Goal: Task Accomplishment & Management: Manage account settings

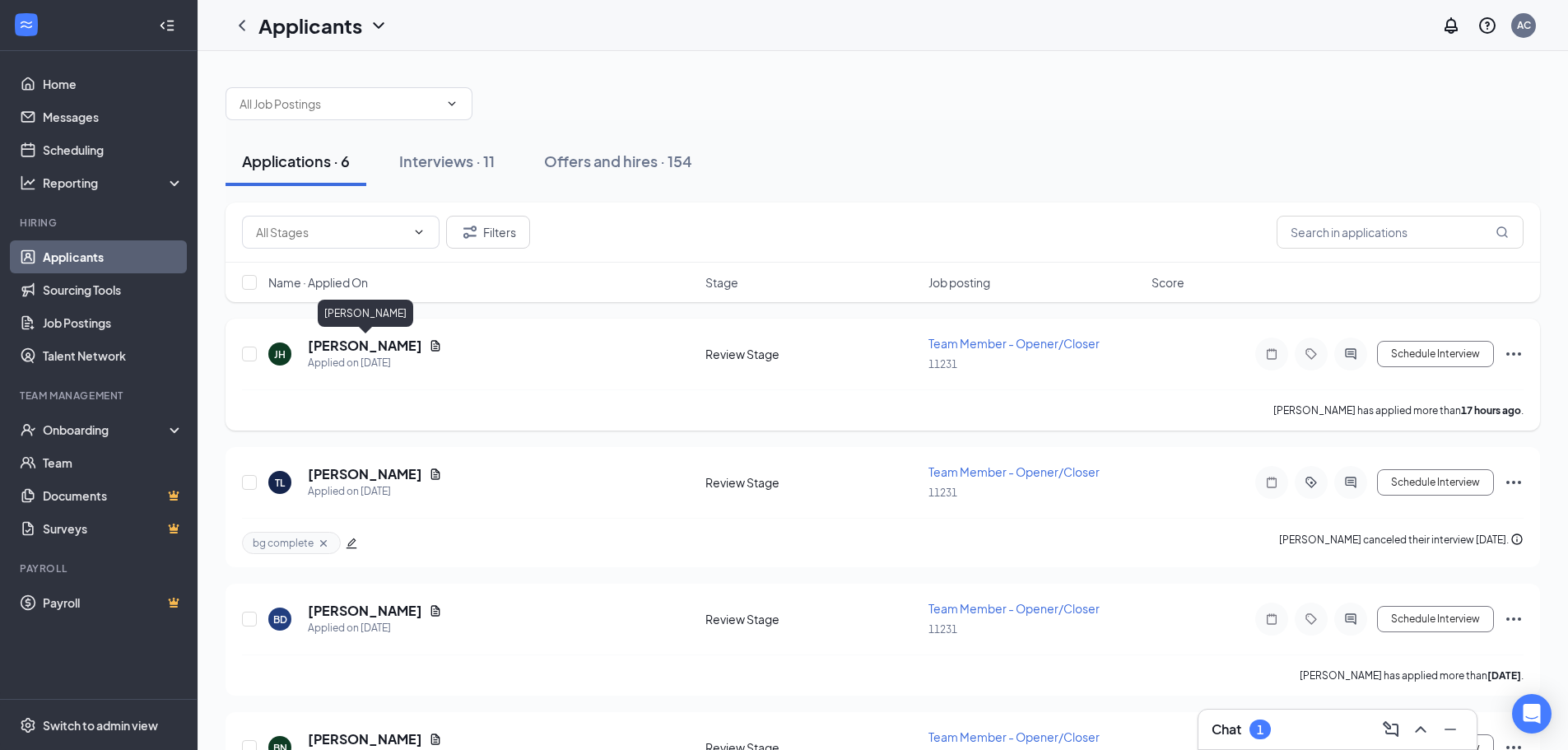
click at [406, 338] on h5 "[PERSON_NAME]" at bounding box center [365, 346] width 114 height 18
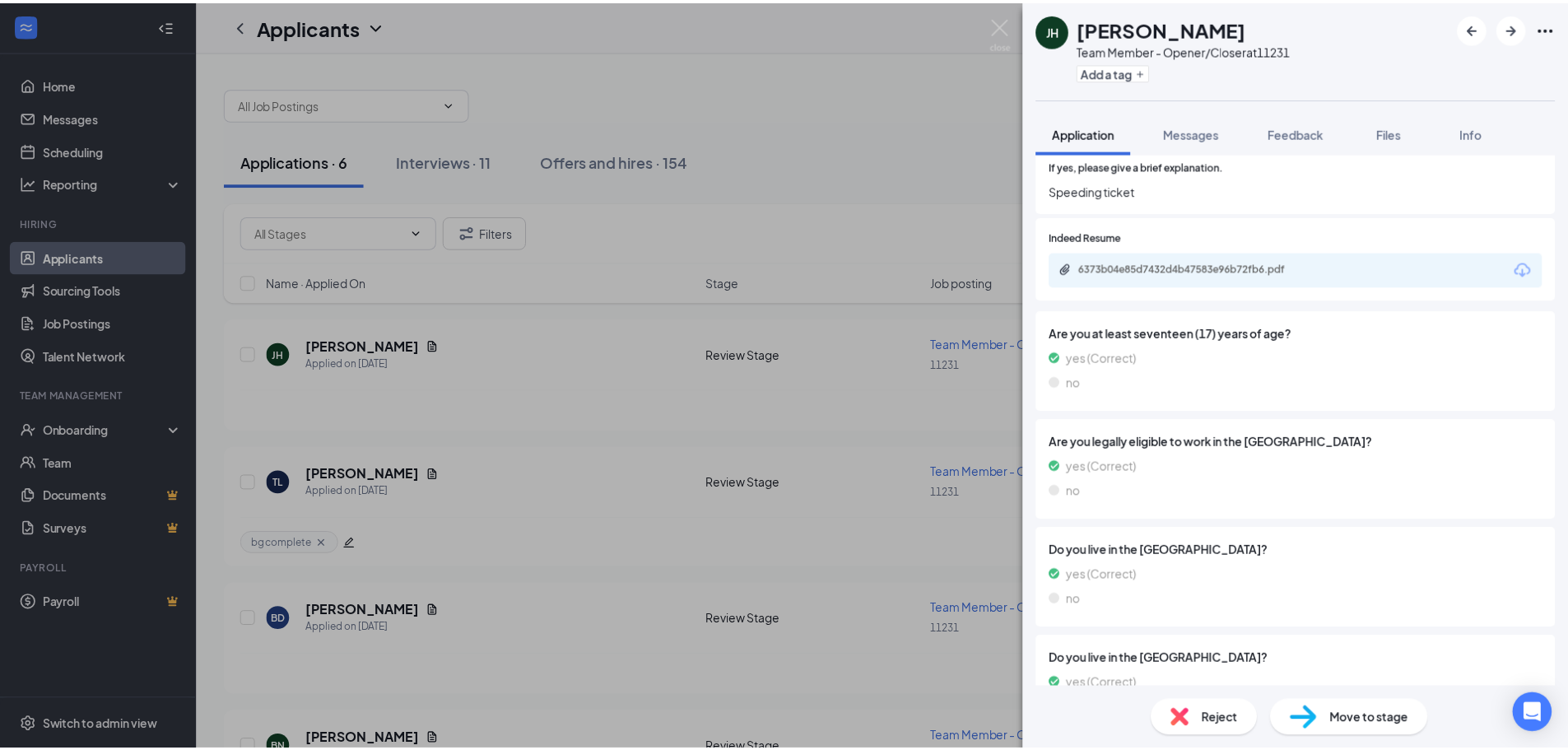
scroll to position [1450, 0]
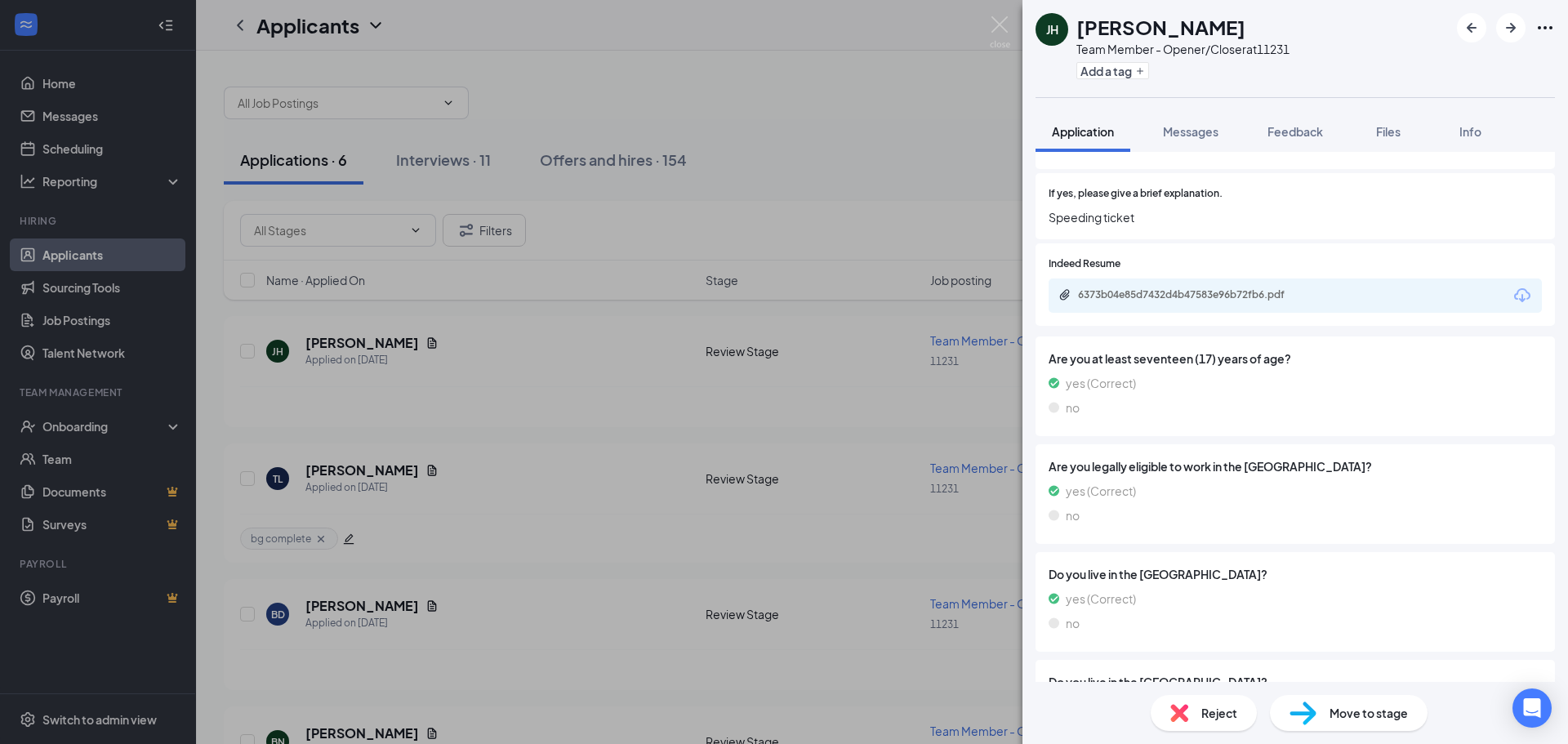
click at [1219, 286] on div "6373b04e85d7432d4b47583e96b72fb6.pdf" at bounding box center [1295, 295] width 493 height 35
click at [1207, 298] on div "6373b04e85d7432d4b47583e96b72fb6.pdf" at bounding box center [1192, 294] width 229 height 13
click at [921, 93] on div "[PERSON_NAME] Team Member - Opener/Closer at 11231 Add a tag Application Messag…" at bounding box center [784, 372] width 1568 height 744
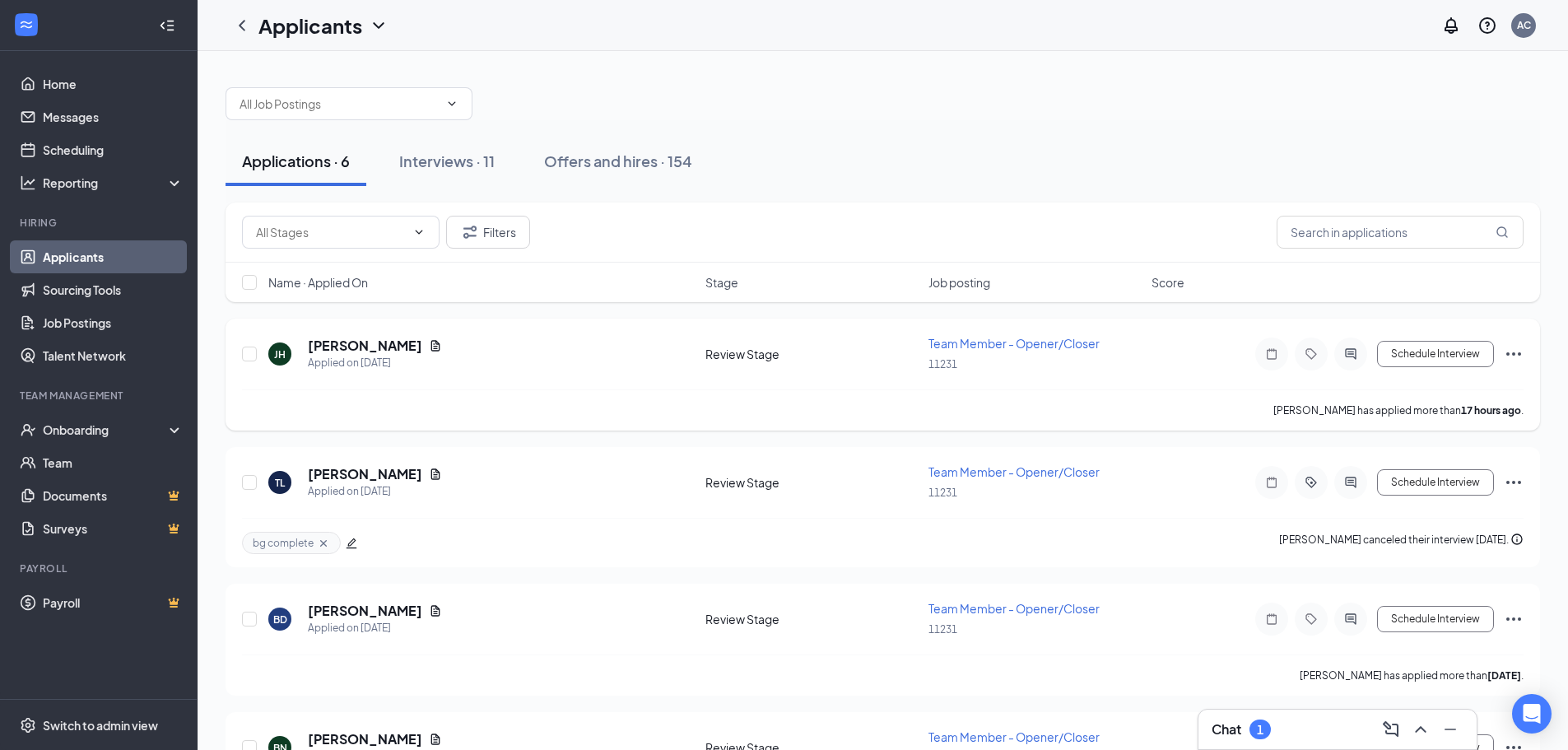
click at [1523, 348] on div "[PERSON_NAME] Applied on [DATE] Review Stage Team Member - Opener/Closer 11231 …" at bounding box center [883, 374] width 1315 height 112
click at [1514, 352] on icon "Ellipses" at bounding box center [1514, 354] width 20 height 20
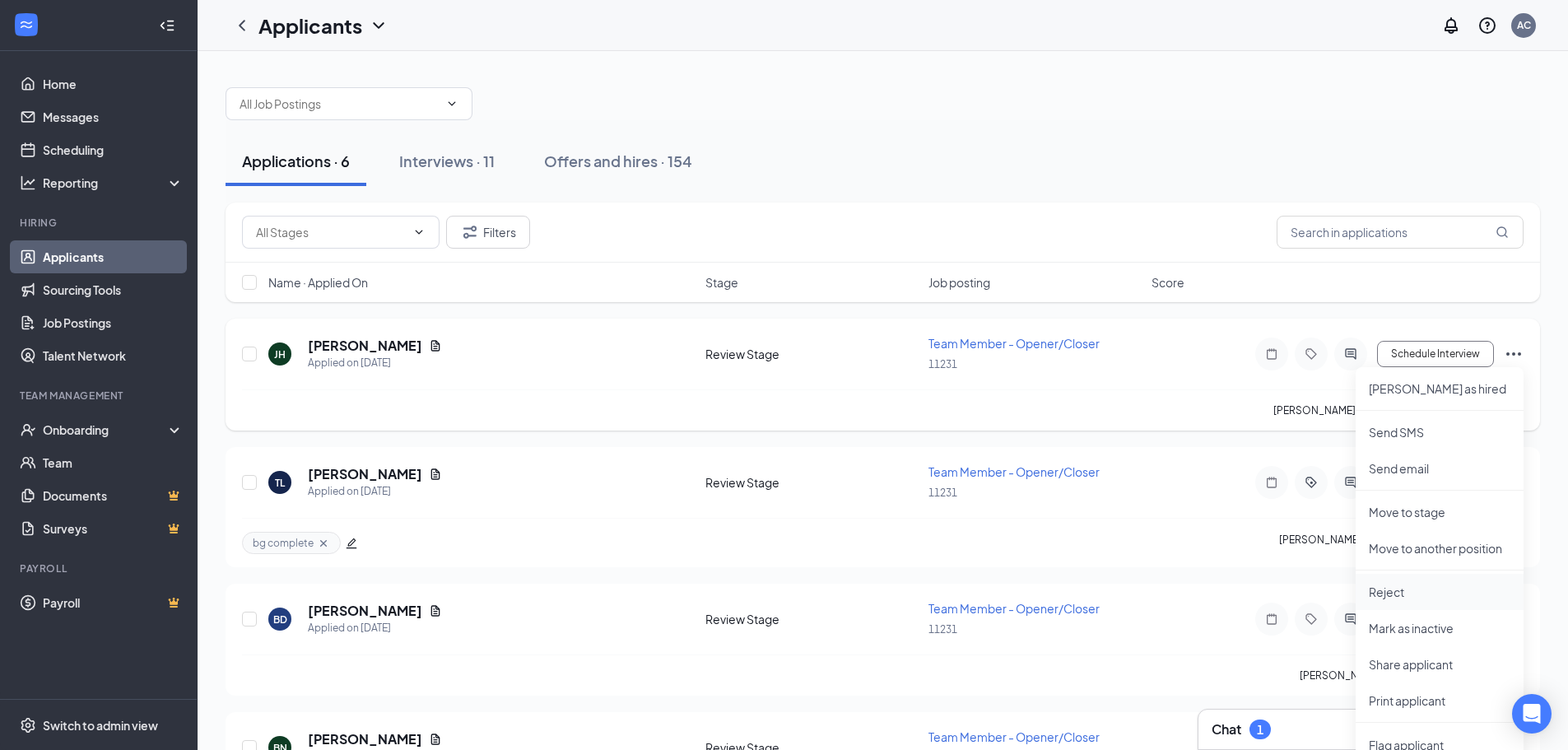
click at [1396, 582] on li "Reject" at bounding box center [1439, 592] width 168 height 37
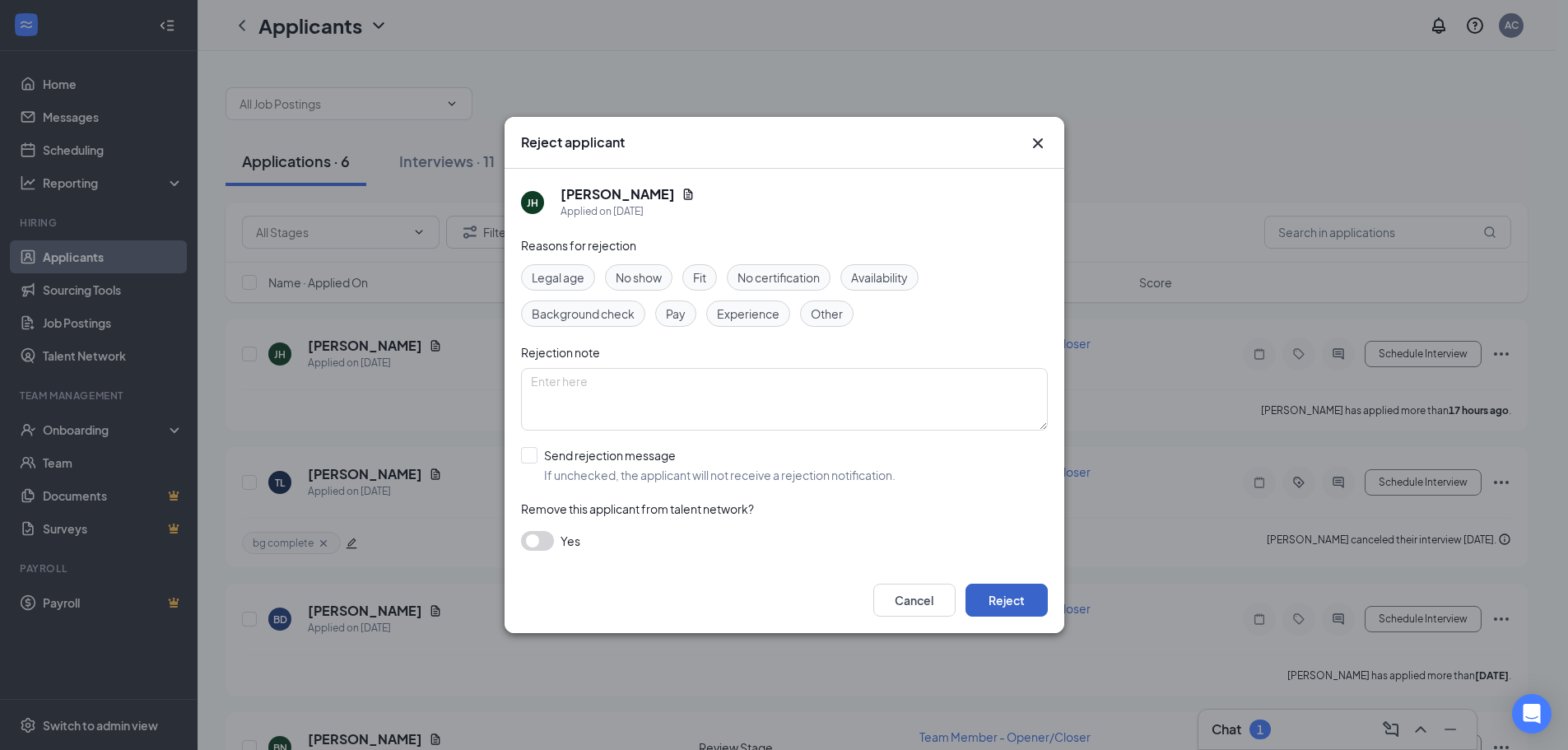
click at [1000, 603] on button "Reject" at bounding box center [1007, 600] width 82 height 33
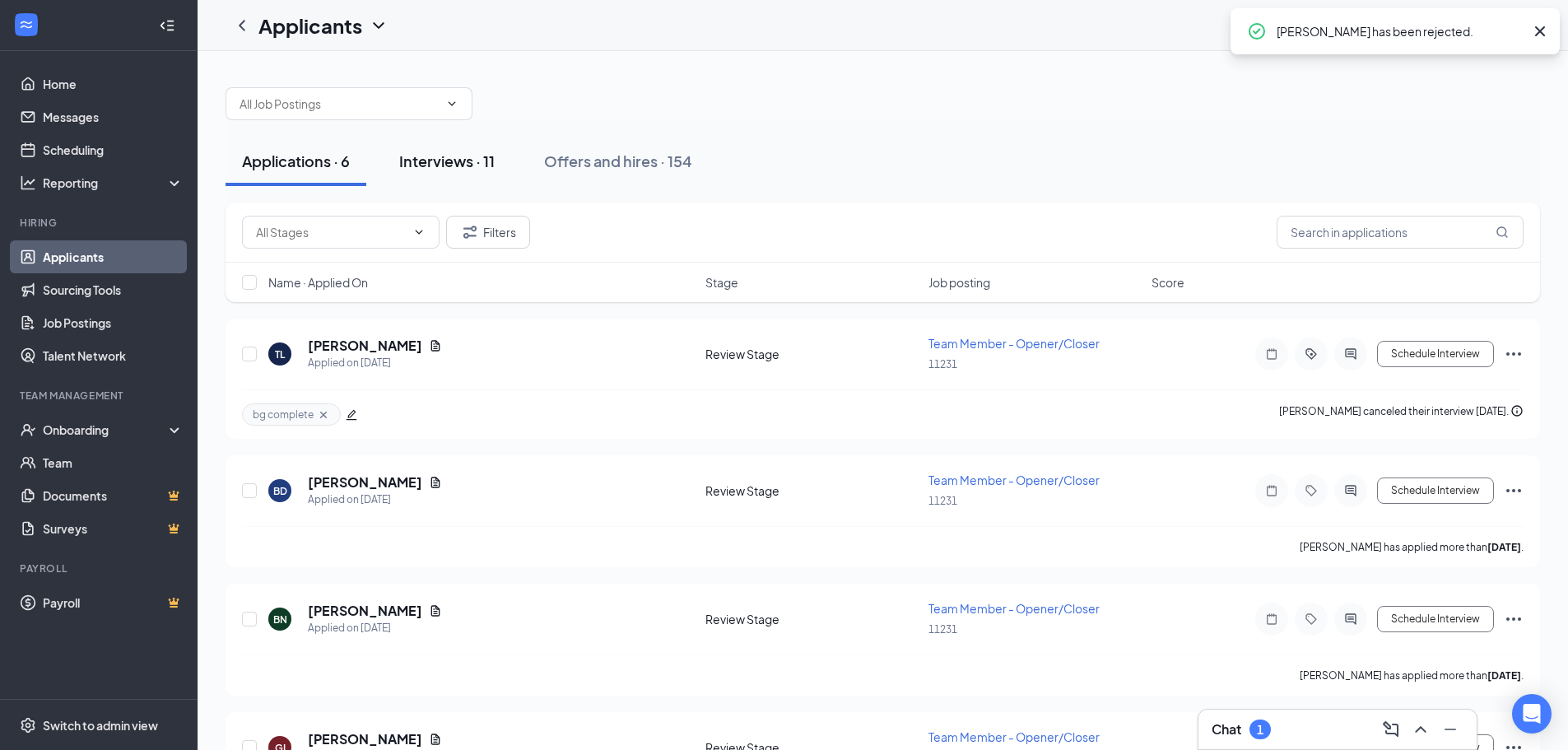
click at [449, 152] on div "Interviews · 11" at bounding box center [446, 161] width 95 height 21
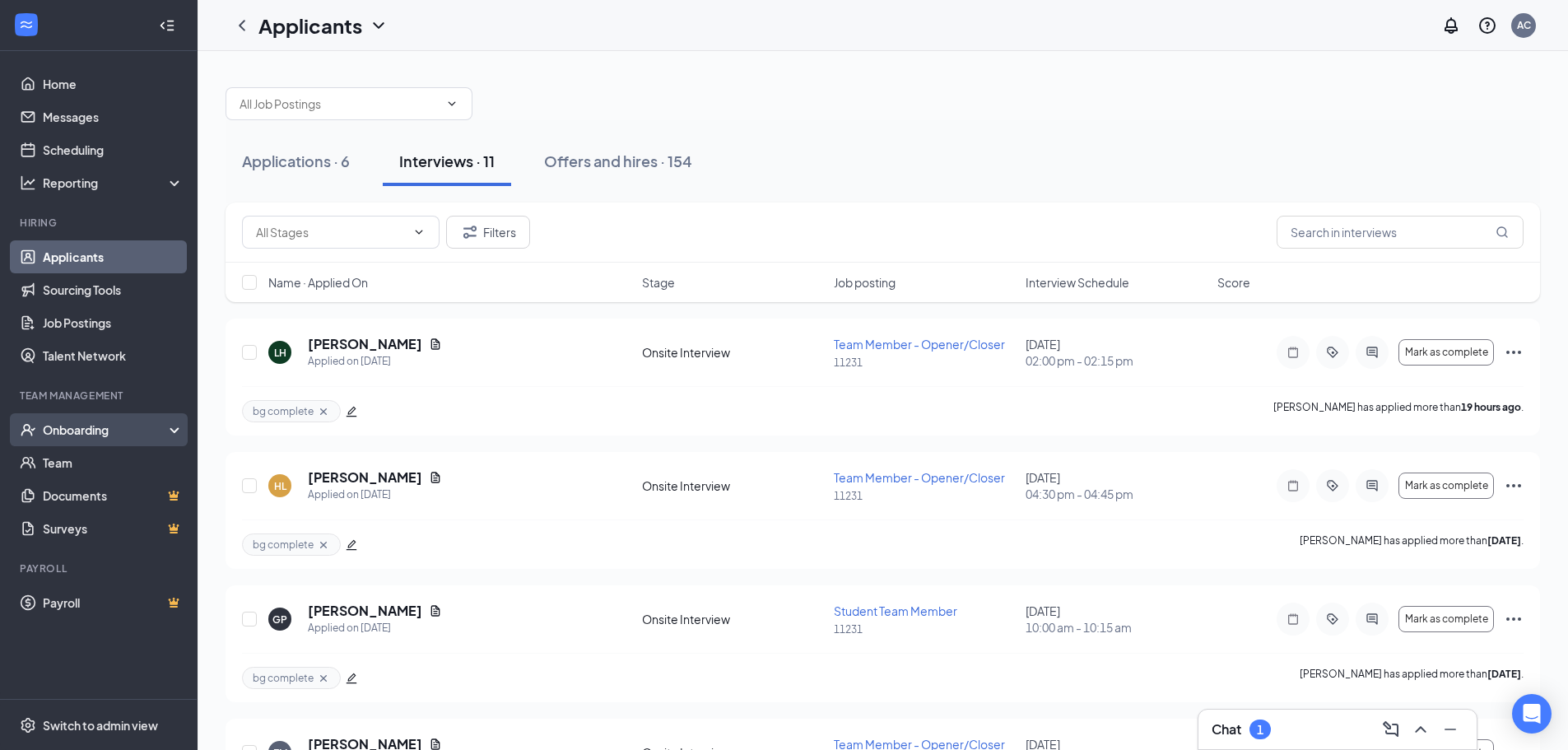
click at [100, 425] on div "Onboarding" at bounding box center [106, 429] width 127 height 16
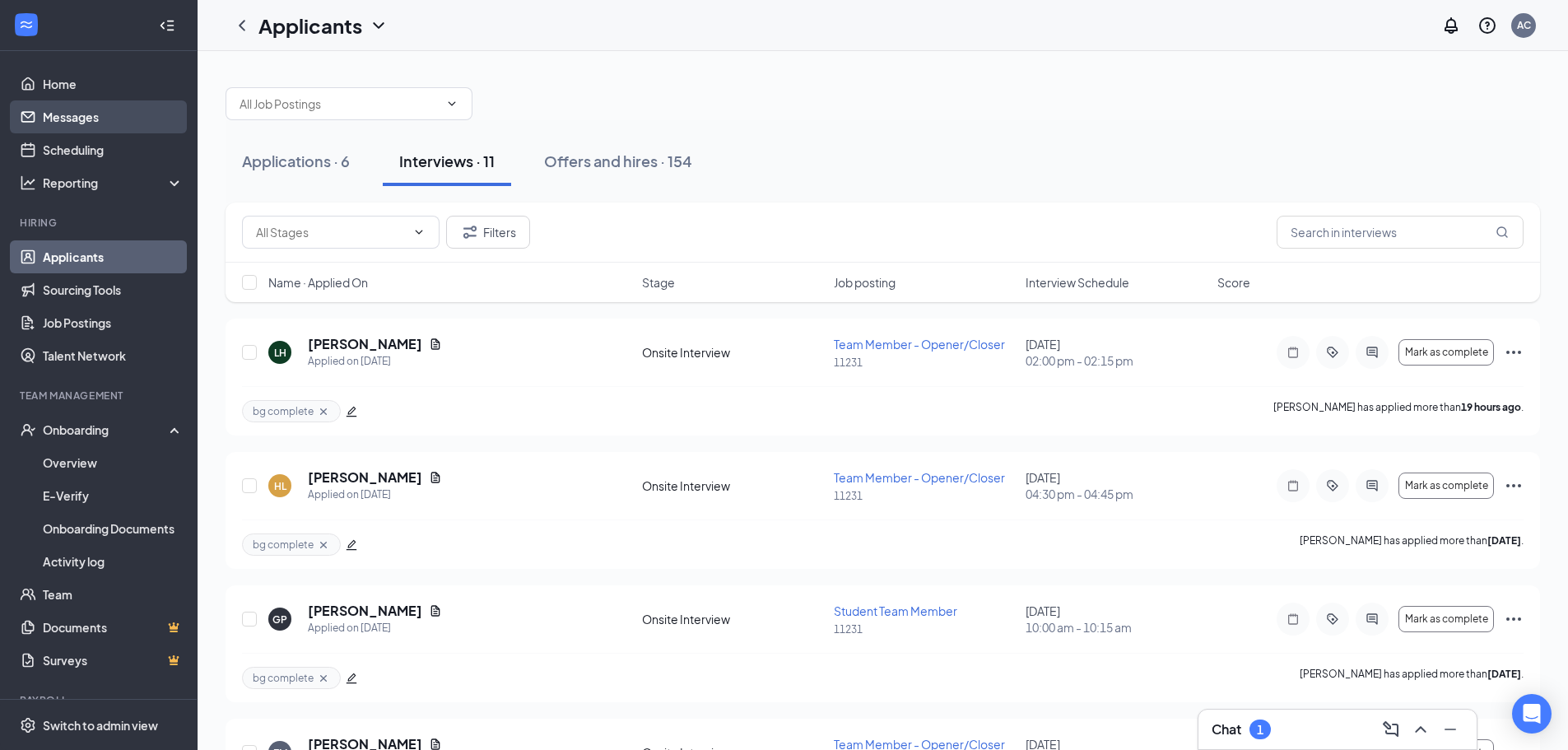
click at [60, 116] on link "Messages" at bounding box center [113, 116] width 141 height 33
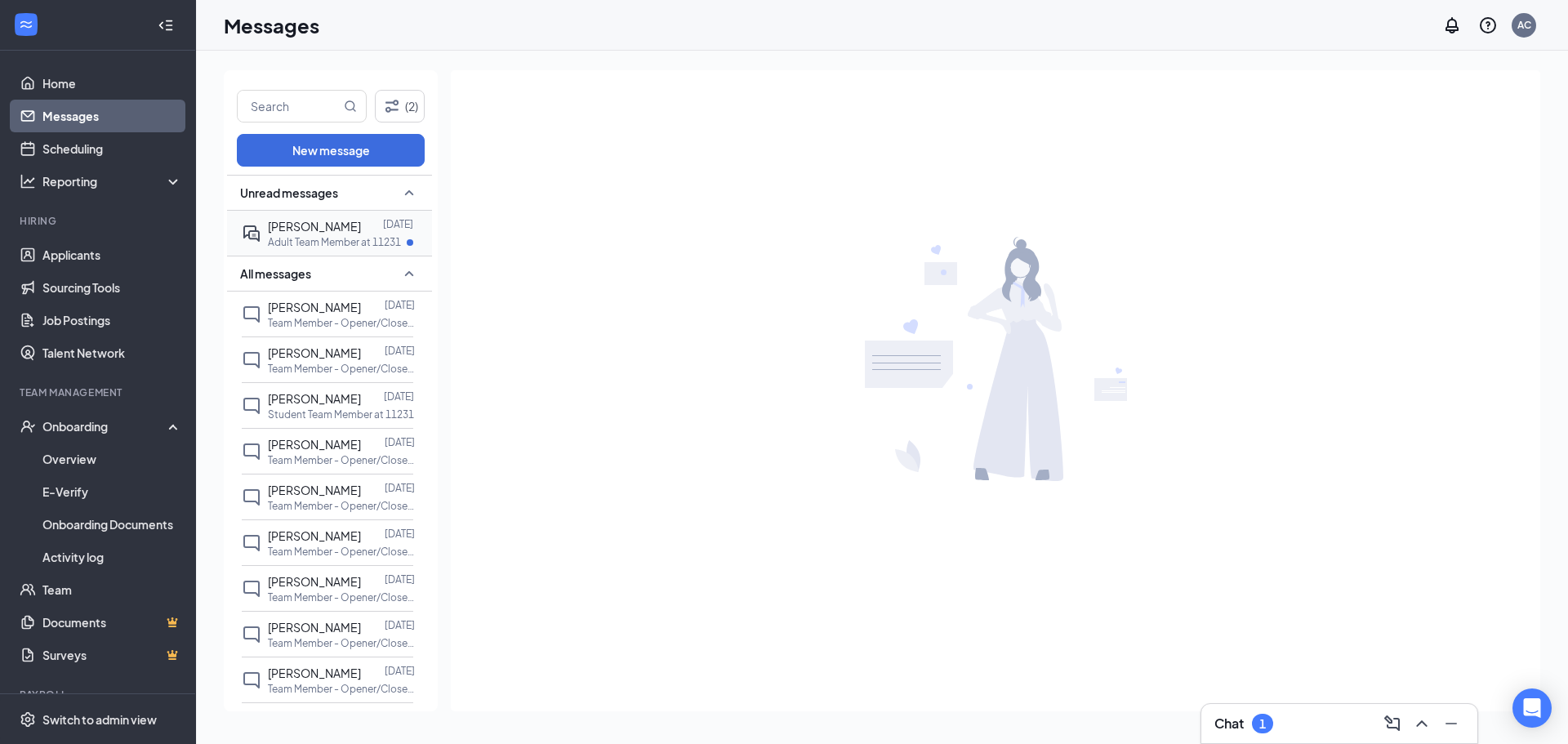
click at [309, 233] on span "[PERSON_NAME]" at bounding box center [314, 226] width 93 height 15
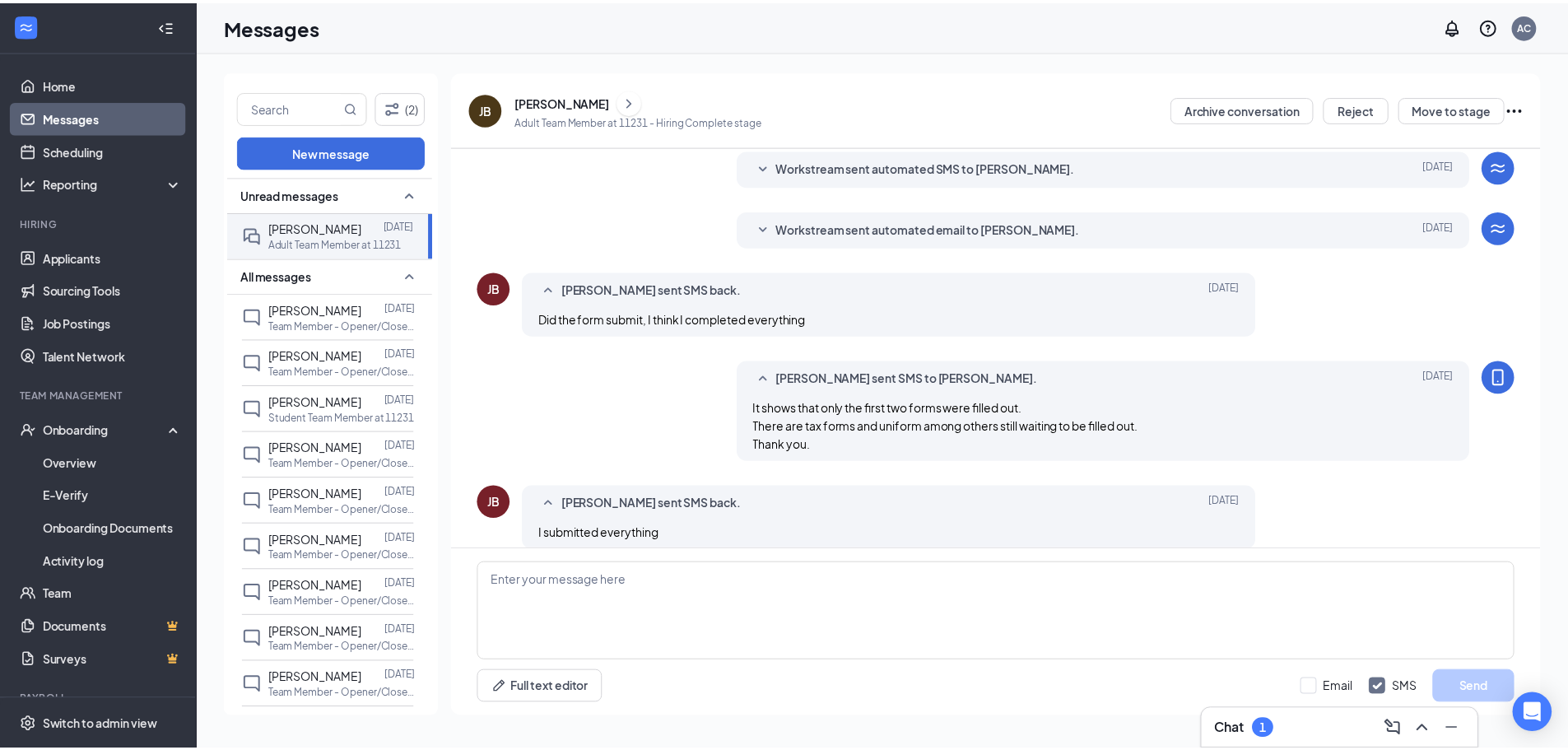
scroll to position [246, 0]
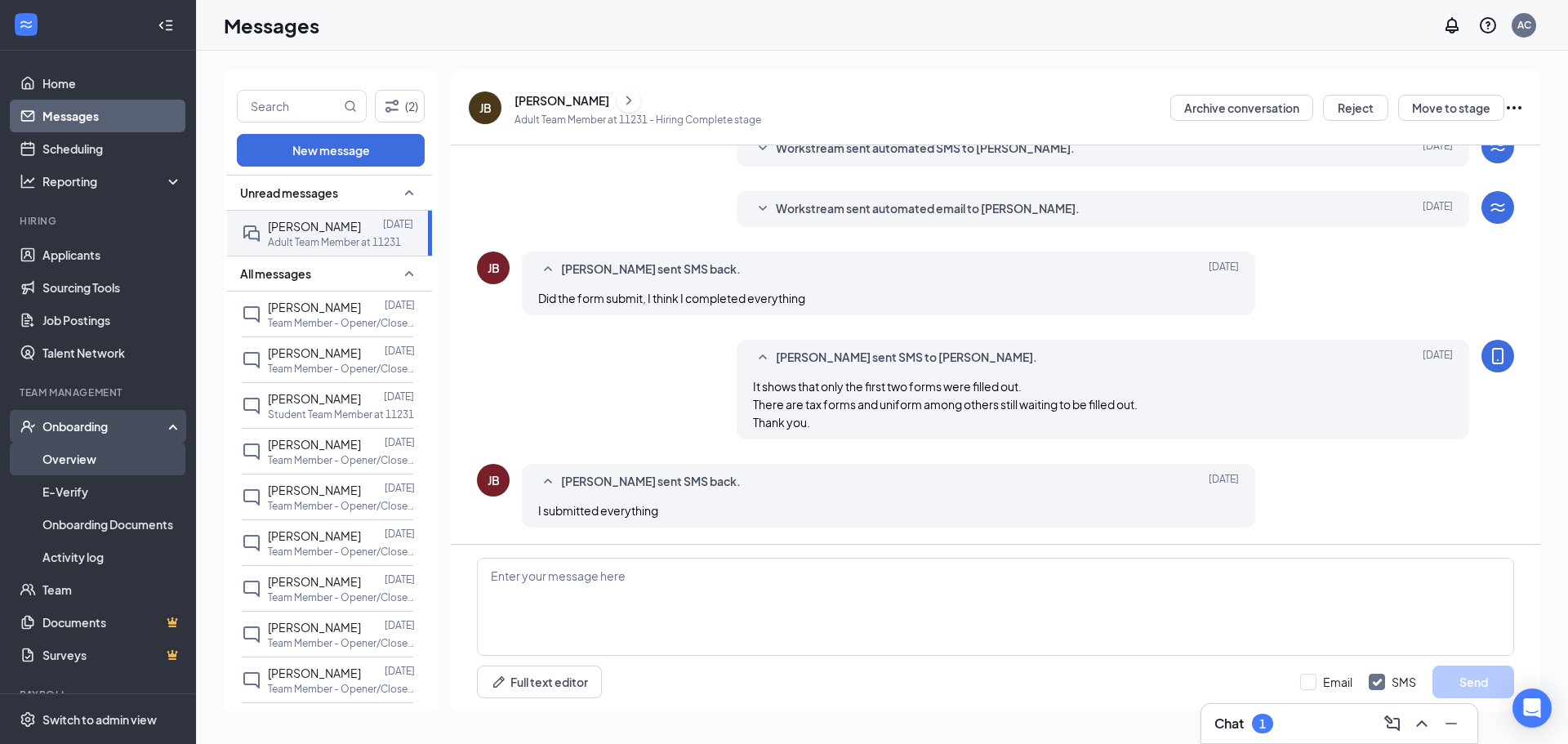
click at [84, 451] on link "Overview" at bounding box center [113, 459] width 140 height 33
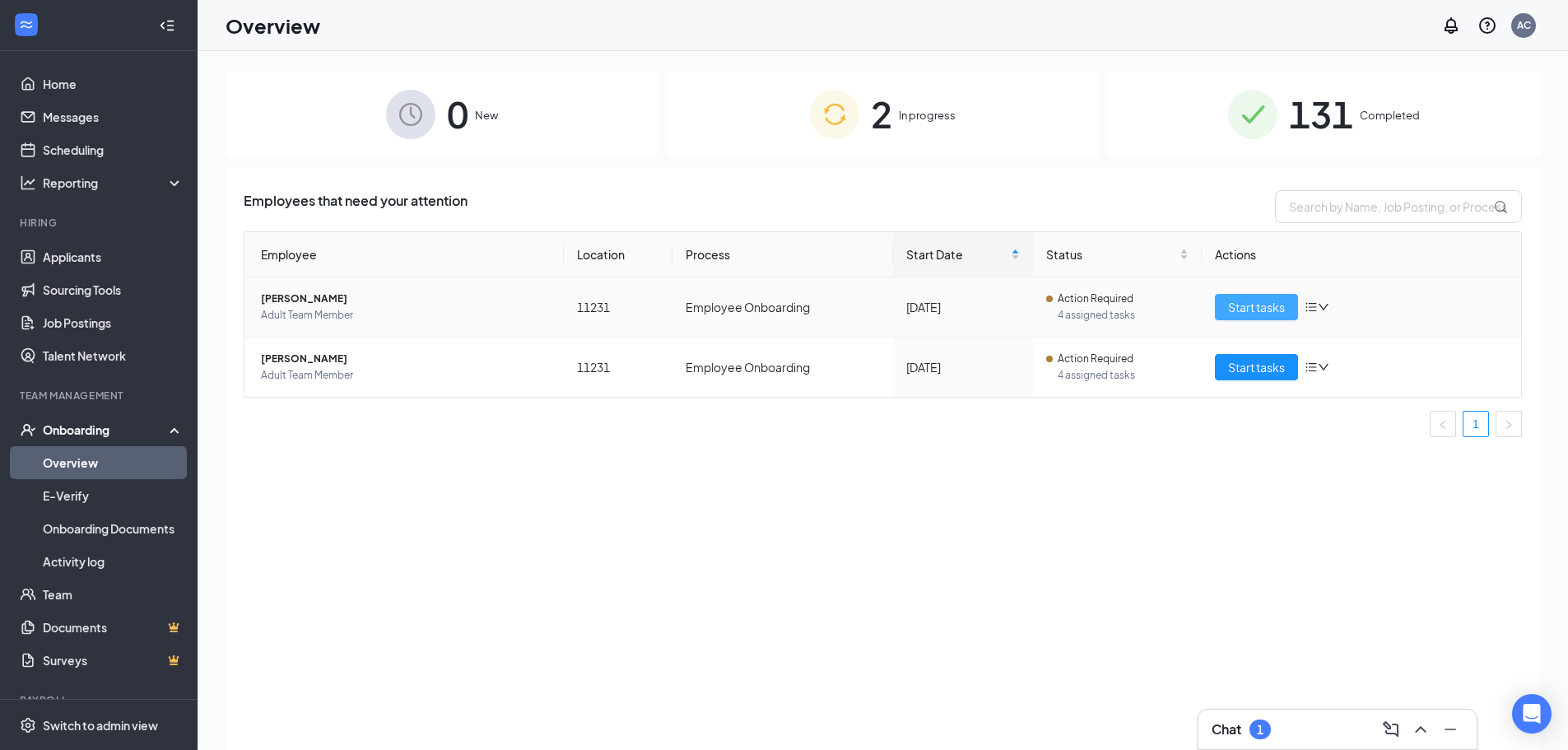
click at [1268, 304] on span "Start tasks" at bounding box center [1257, 307] width 57 height 18
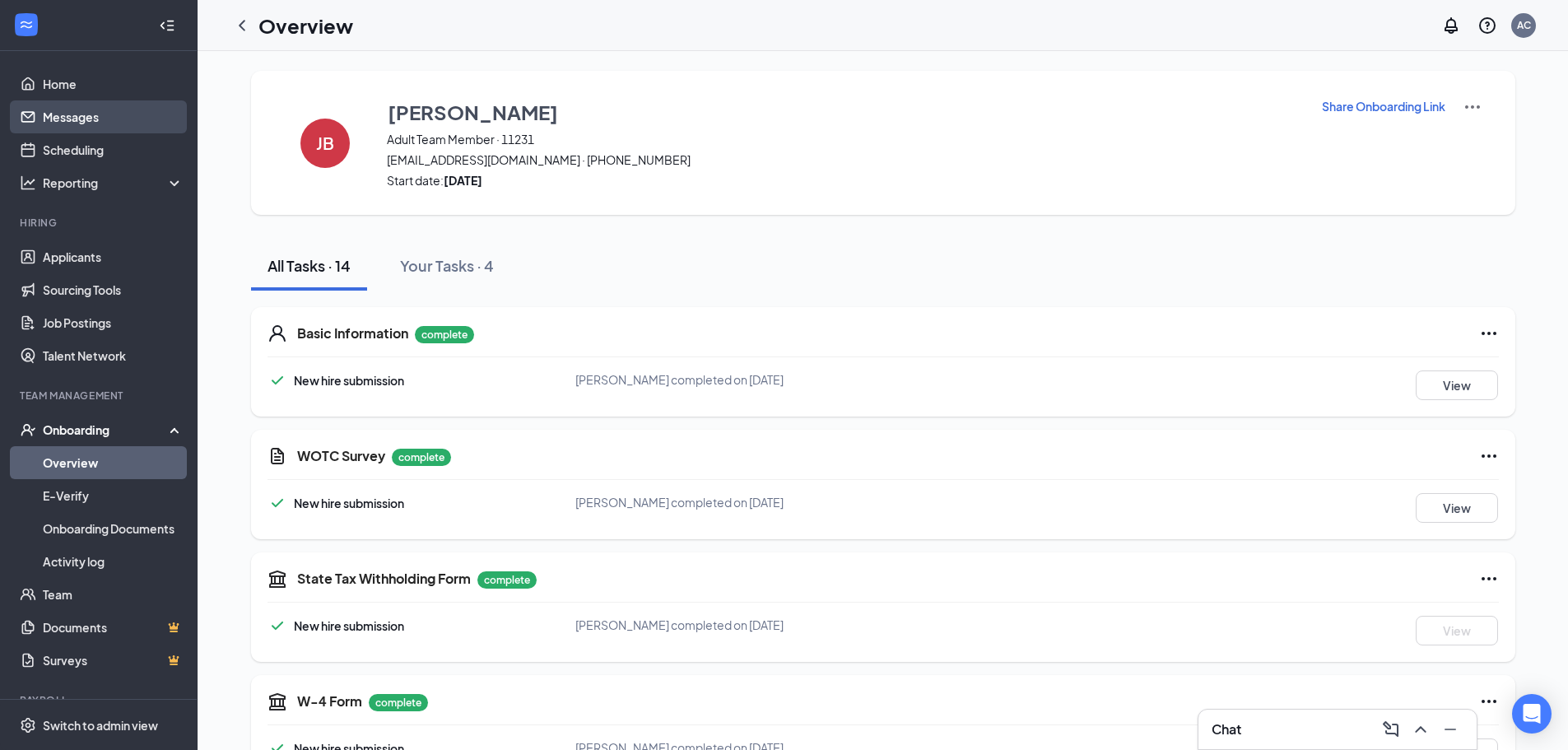
click at [50, 123] on link "Messages" at bounding box center [113, 116] width 141 height 33
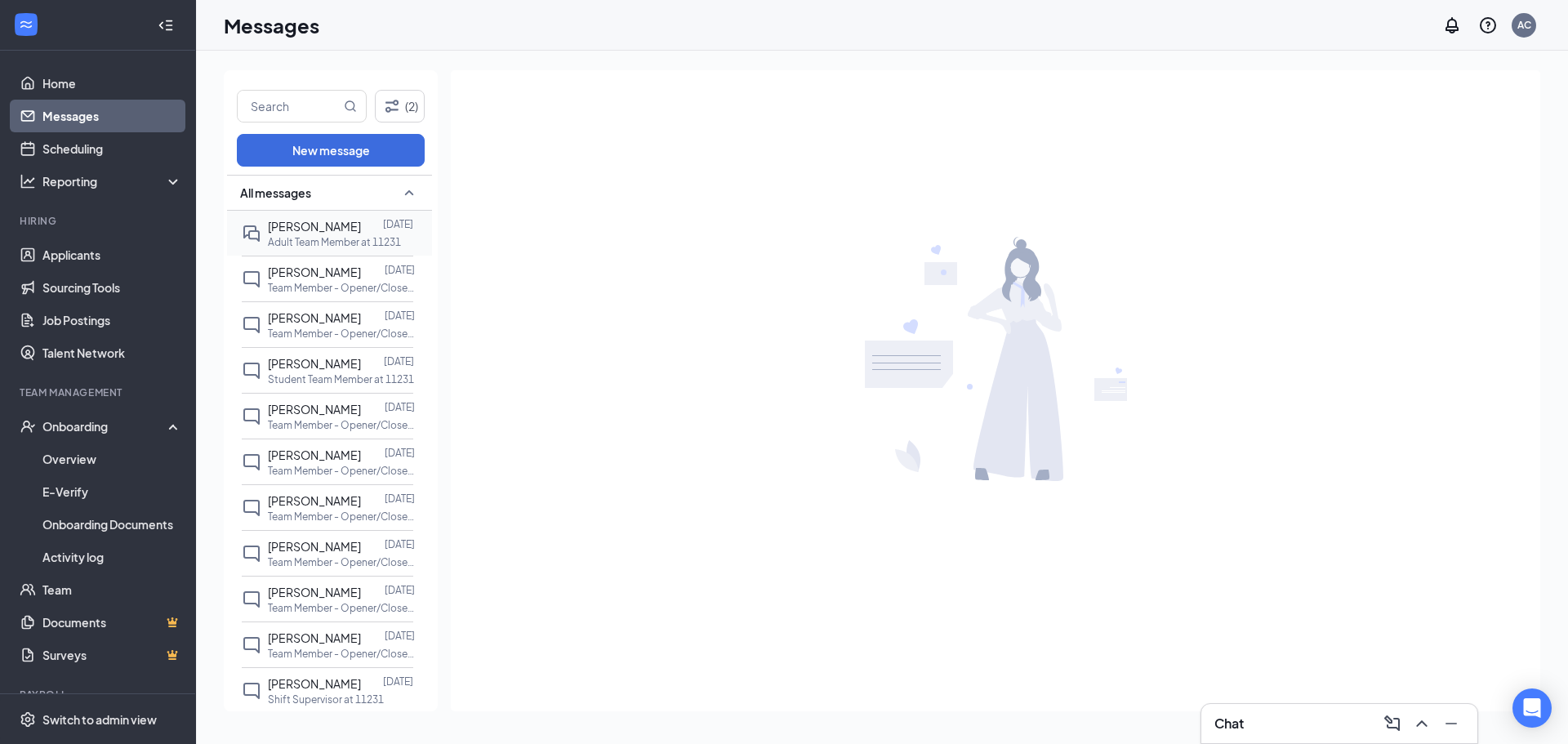
click at [336, 229] on span "[PERSON_NAME]" at bounding box center [314, 226] width 93 height 15
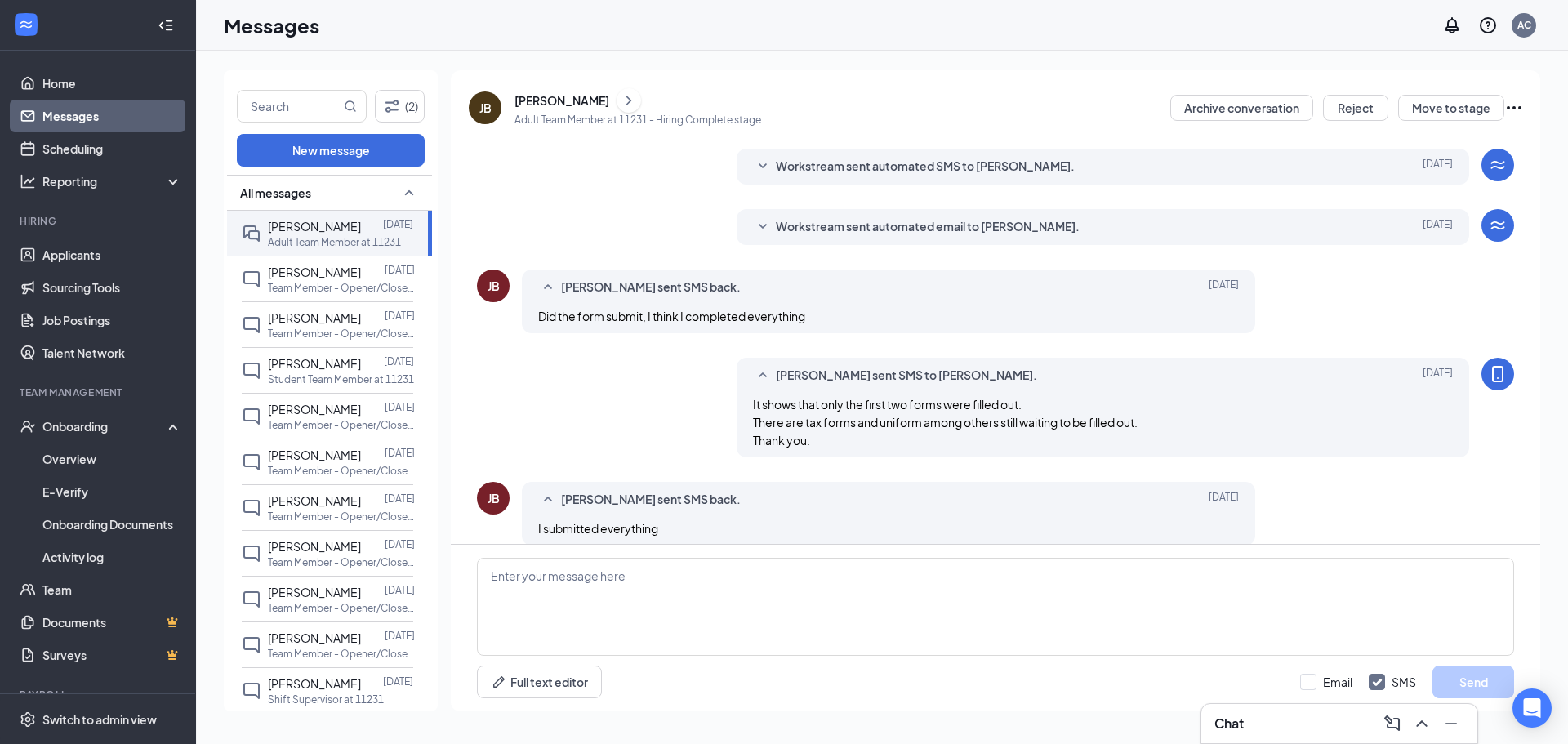
scroll to position [244, 0]
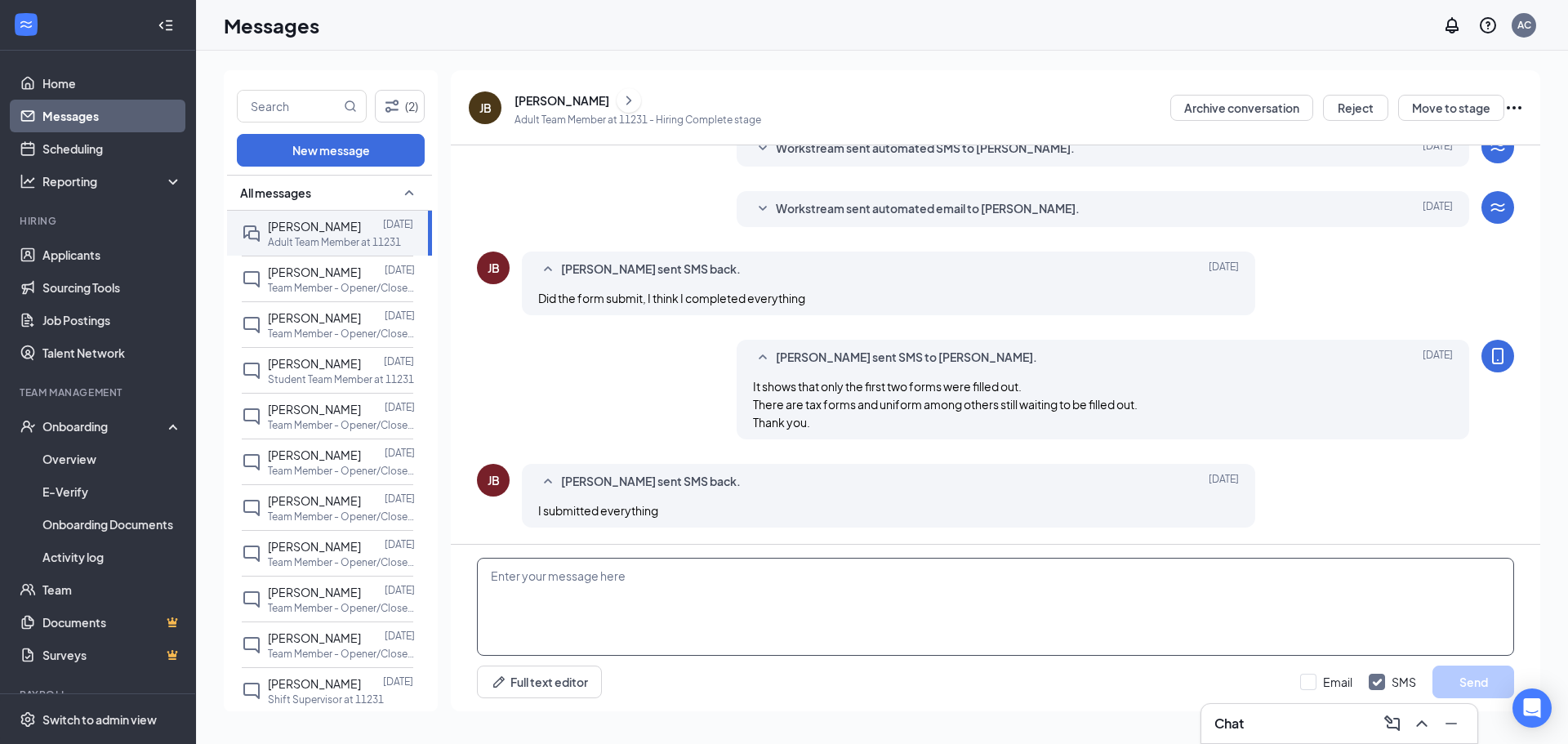
click at [602, 579] on textarea at bounding box center [995, 607] width 1037 height 98
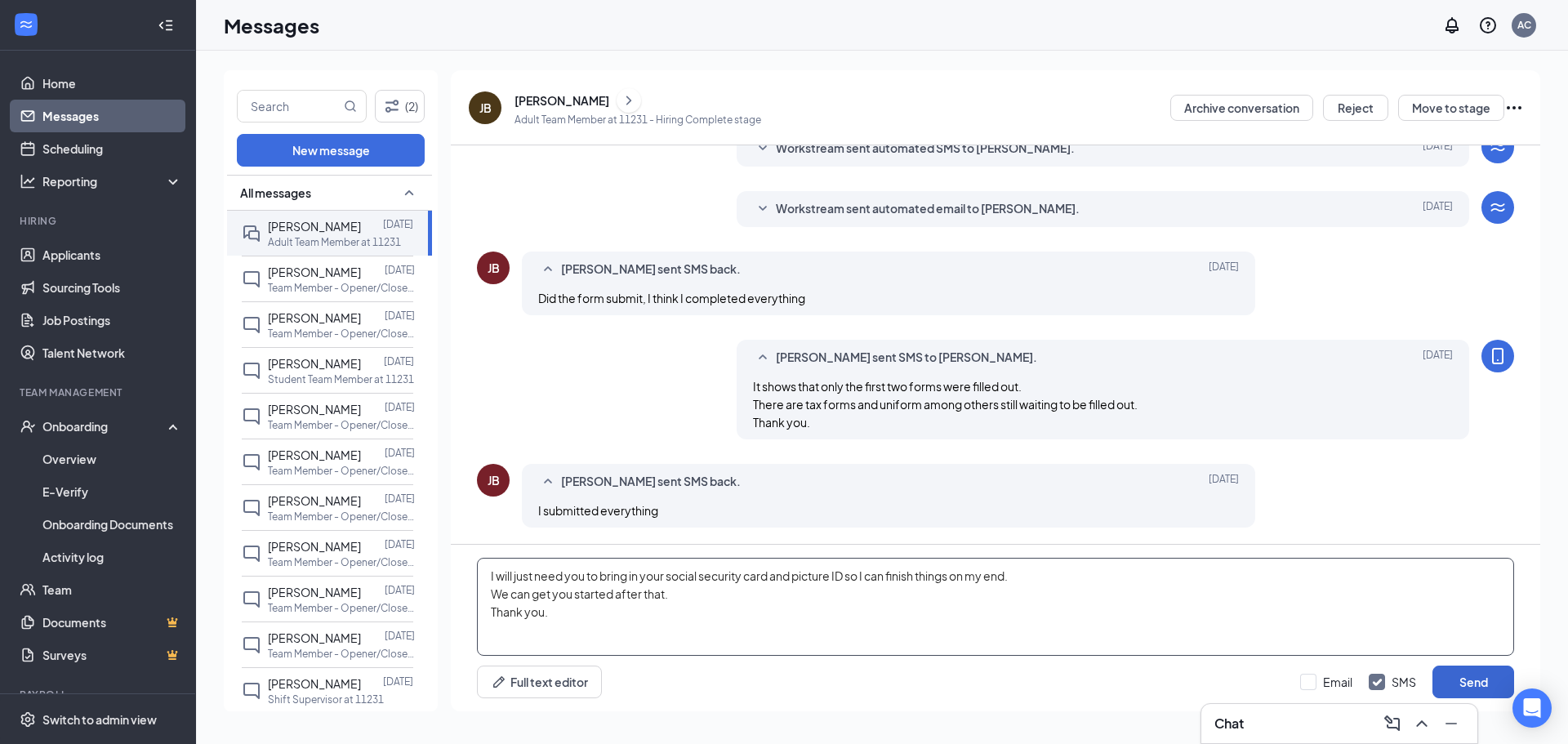
type textarea "I will just need you to bring in your social security card and picture ID so I …"
click at [1485, 686] on button "Send" at bounding box center [1473, 681] width 82 height 33
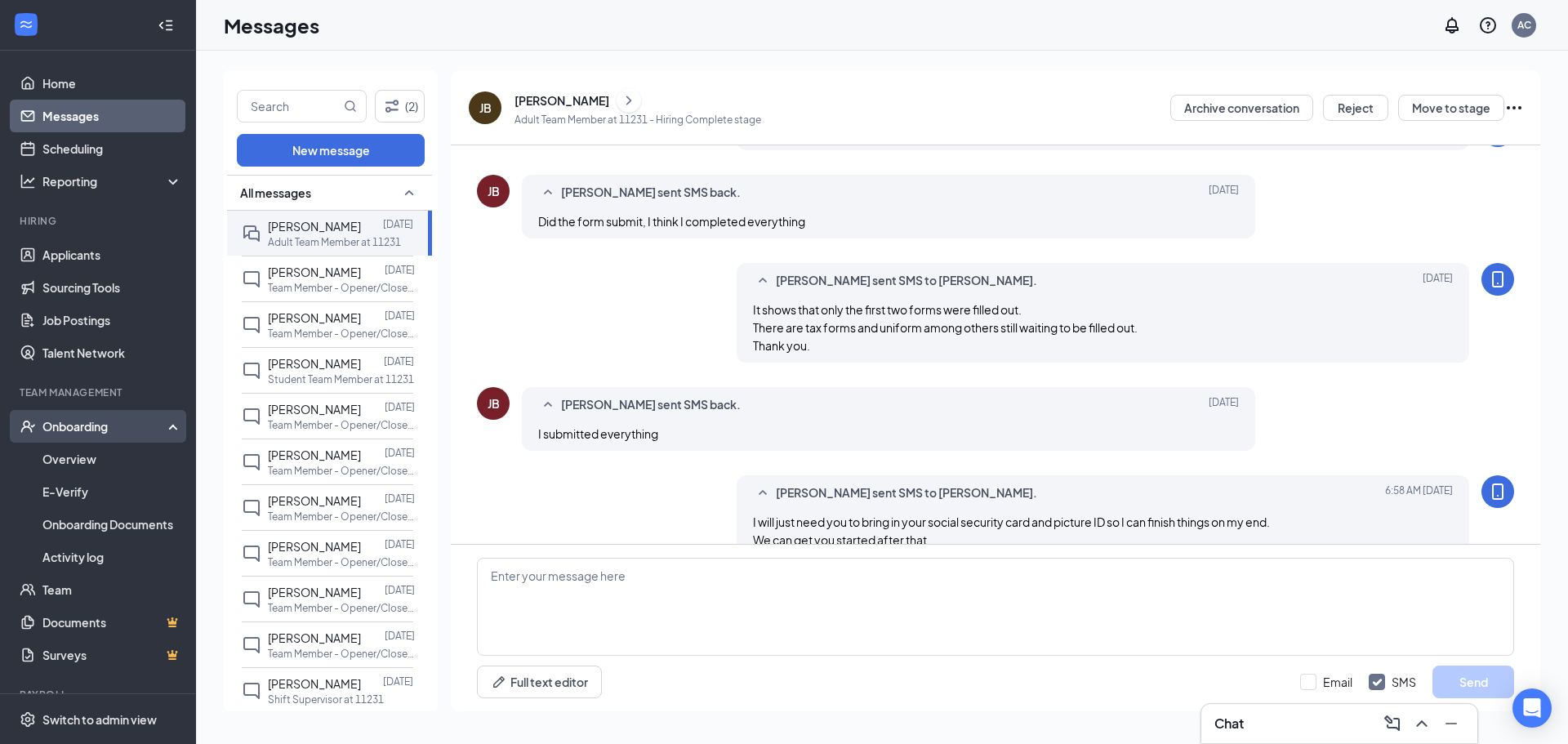
scroll to position [368, 0]
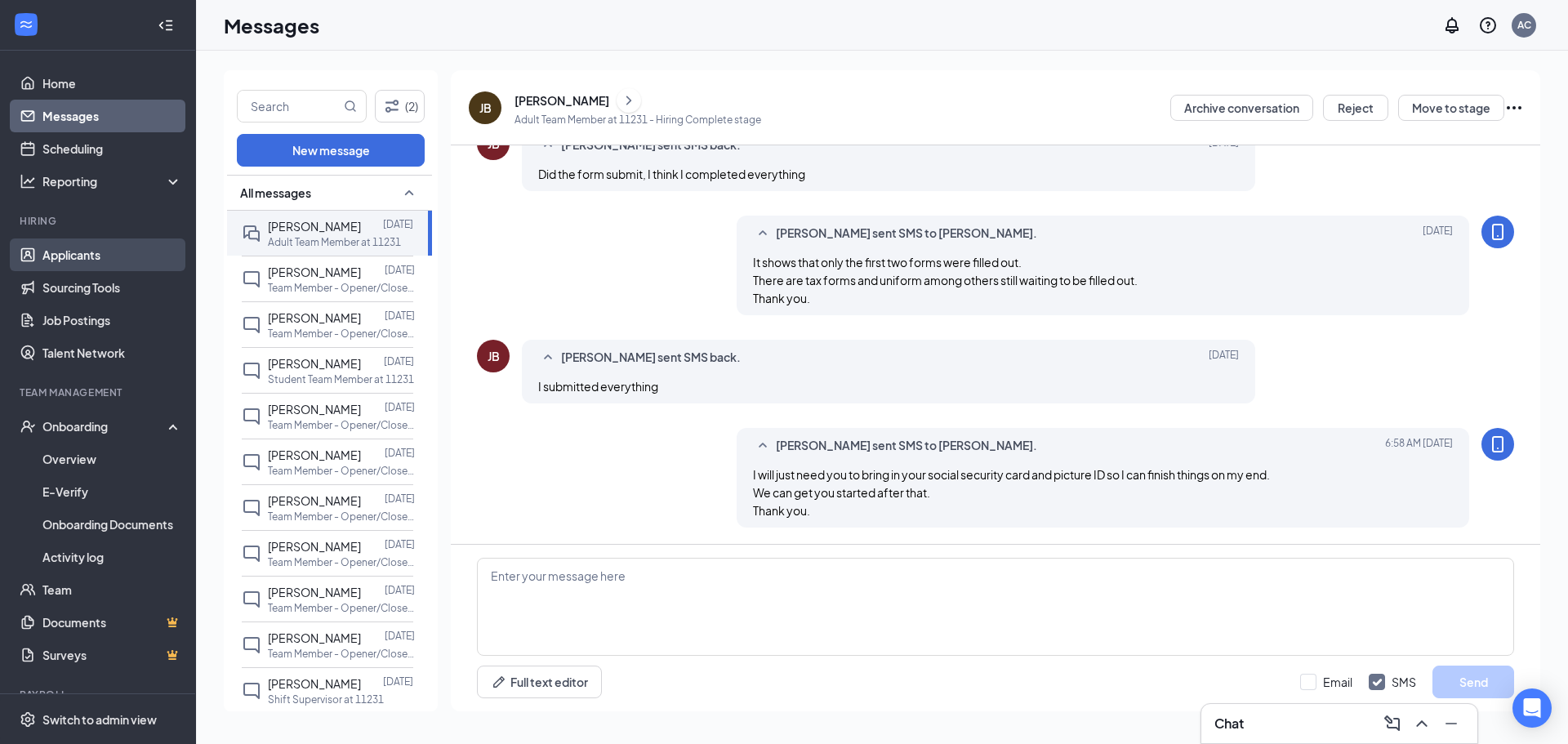
click at [69, 267] on link "Applicants" at bounding box center [113, 254] width 140 height 33
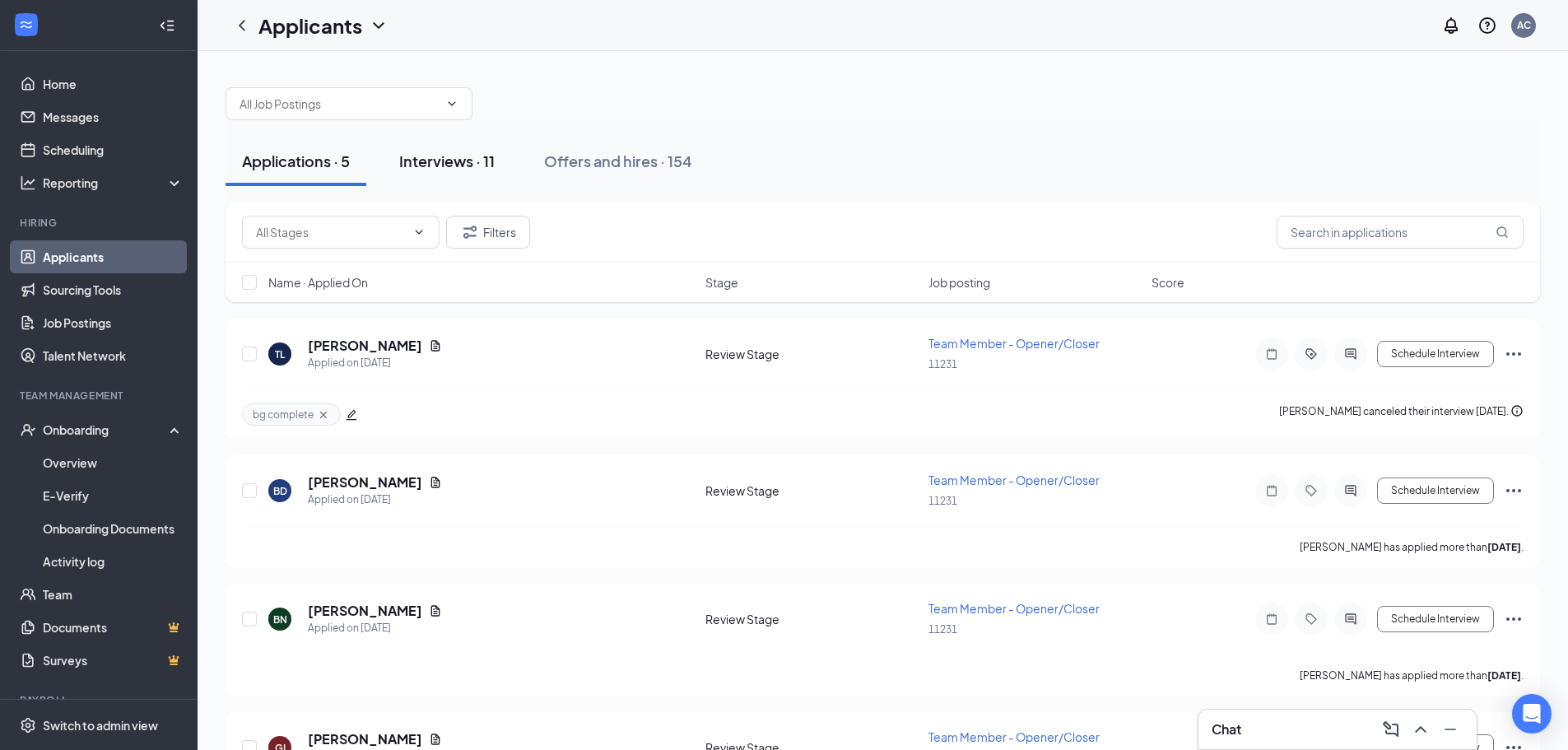
click at [443, 159] on div "Interviews · 11" at bounding box center [446, 161] width 95 height 21
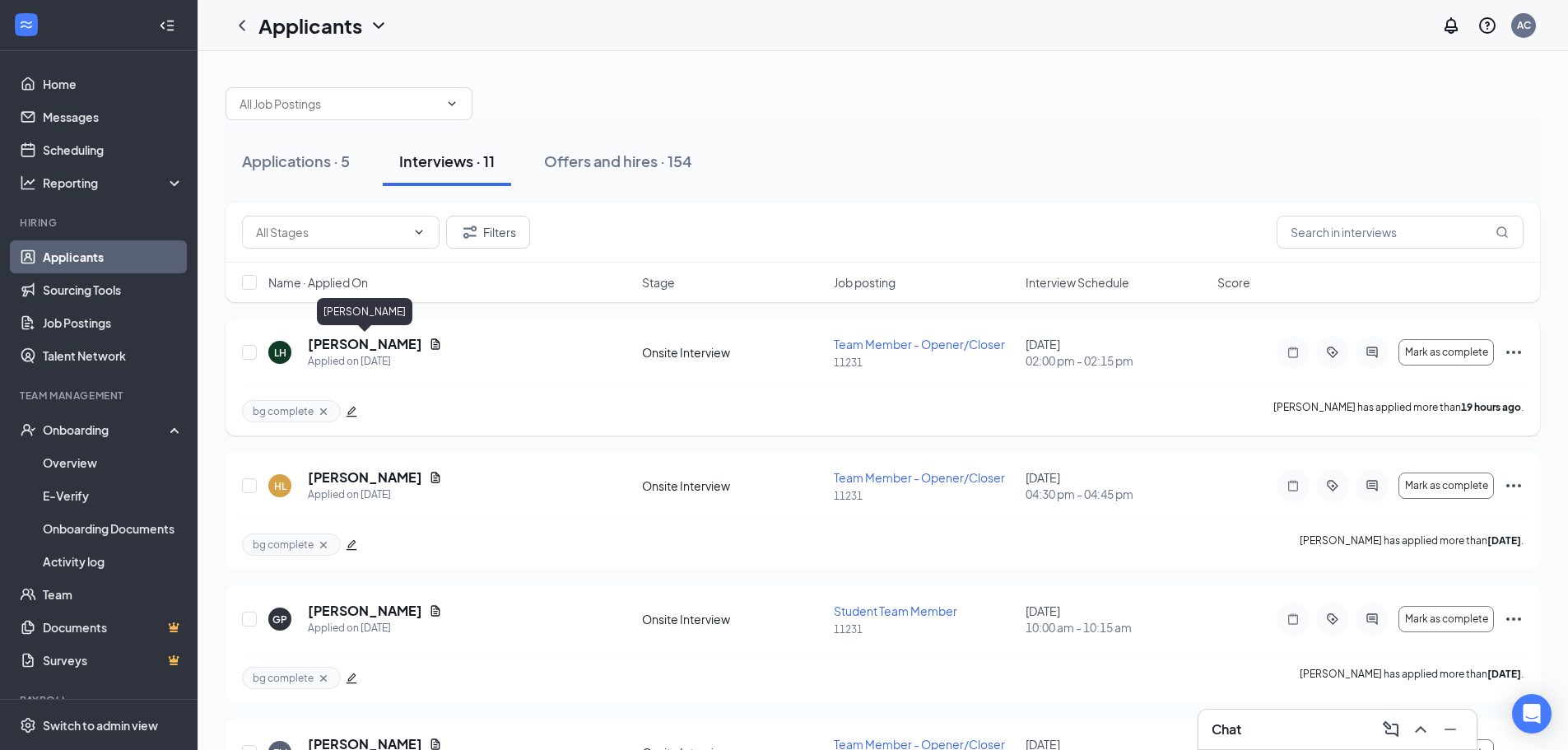
click at [379, 344] on h5 "[PERSON_NAME]" at bounding box center [365, 344] width 114 height 18
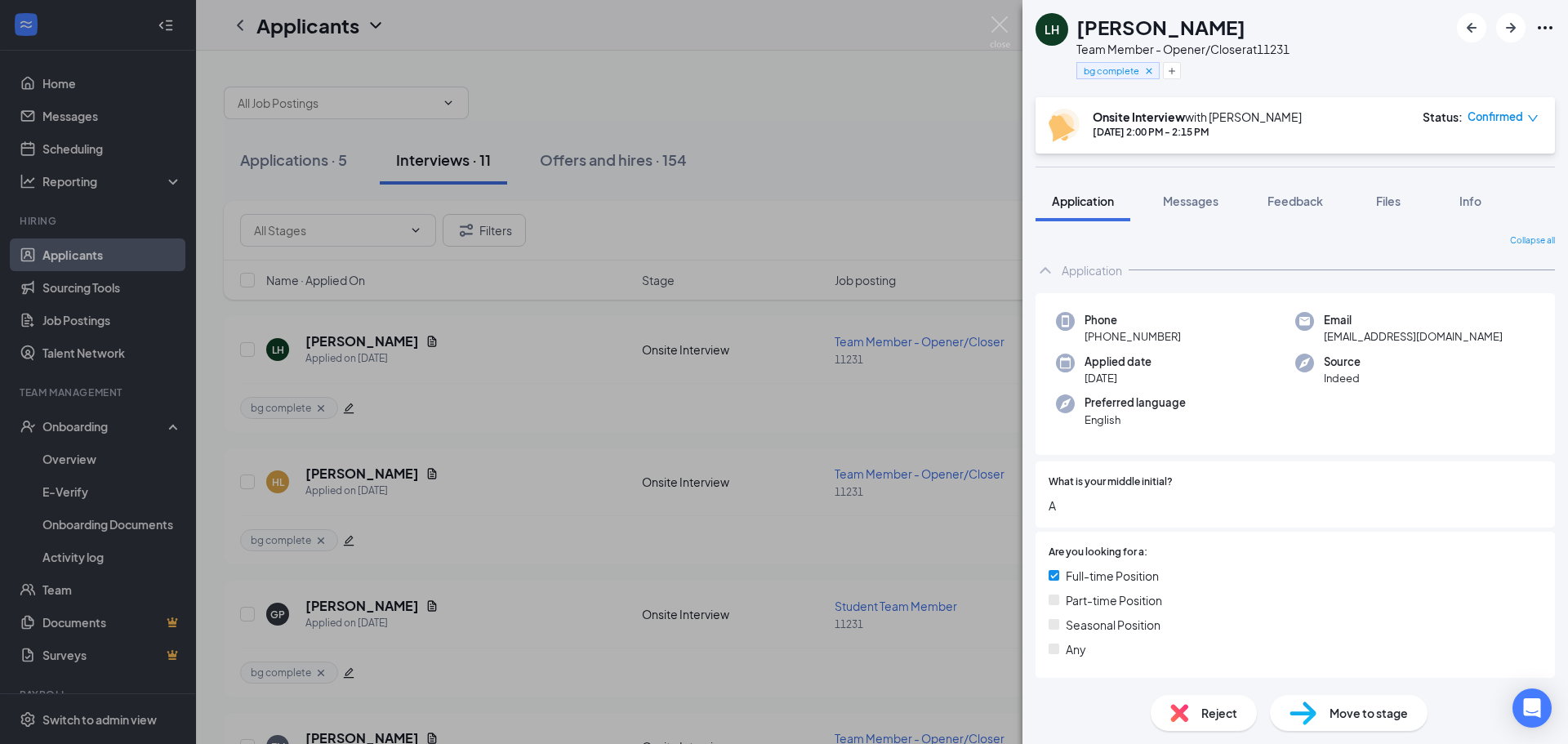
click at [1470, 409] on div "Phone [PHONE_NUMBER] Email [EMAIL_ADDRESS][DOMAIN_NAME] Applied date [DATE] Sou…" at bounding box center [1295, 374] width 519 height 162
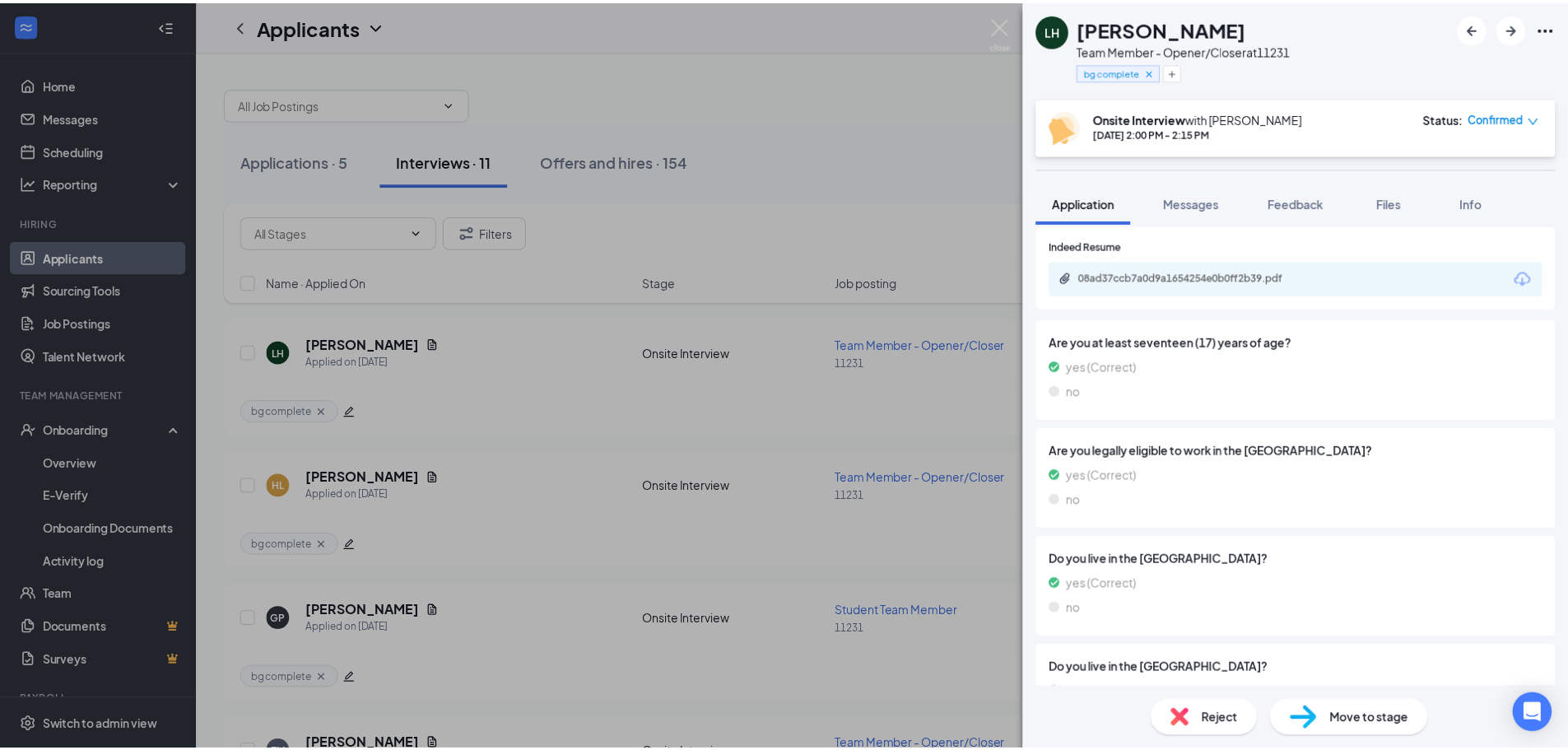
scroll to position [1564, 0]
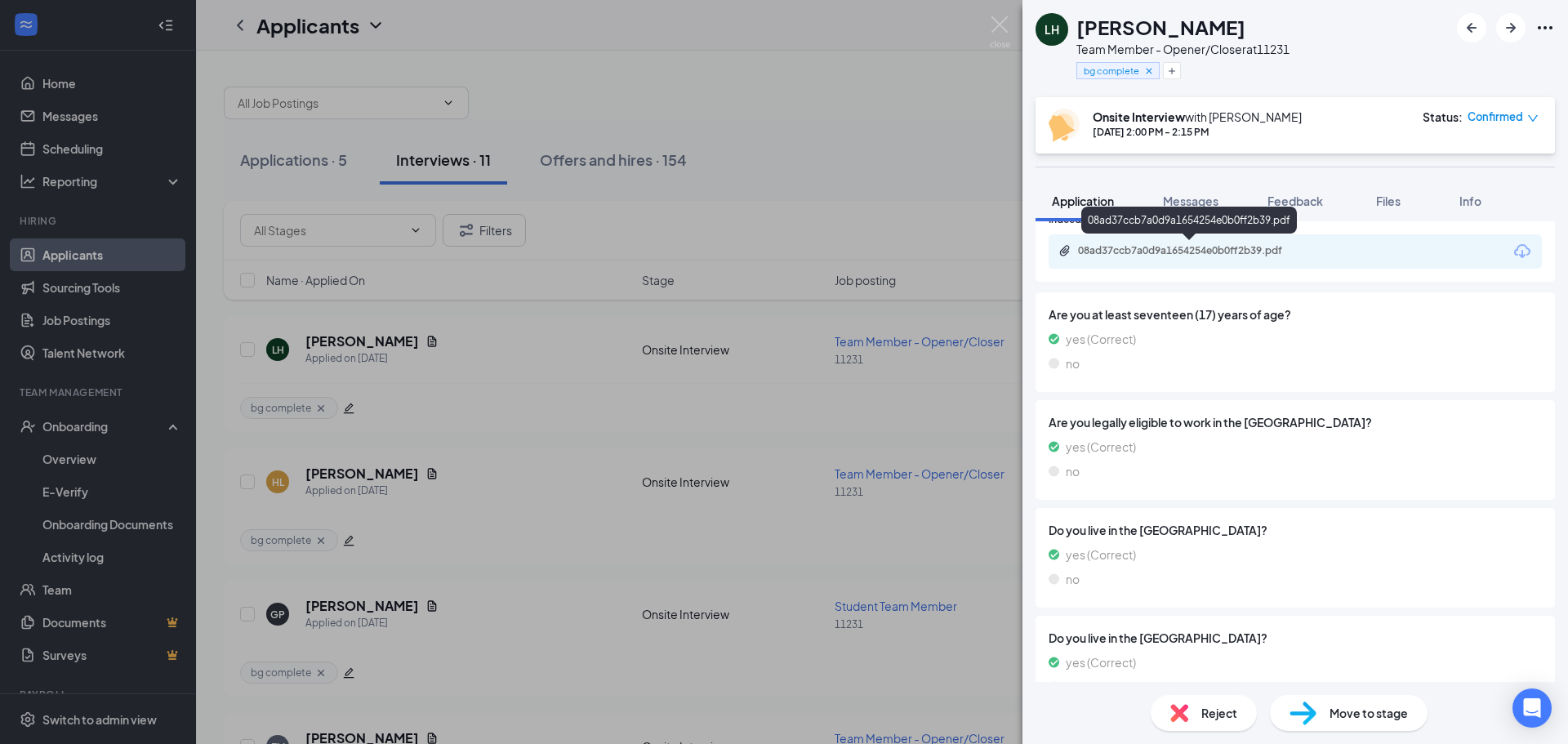
click at [1237, 246] on div "08ad37ccb7a0d9a1654254e0b0ff2b39.pdf" at bounding box center [1192, 251] width 229 height 13
click at [906, 104] on div "[PERSON_NAME] Team Member - Opener/Closer at 11231 bg complete Onsite Interview…" at bounding box center [784, 372] width 1568 height 744
